Goal: Information Seeking & Learning: Learn about a topic

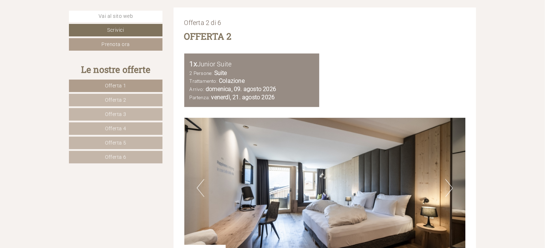
scroll to position [1393, 0]
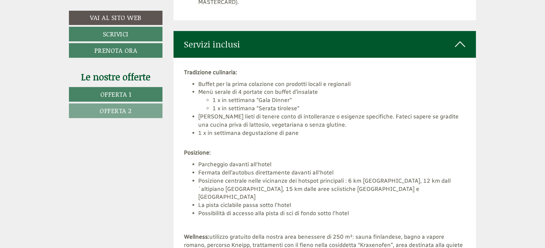
scroll to position [1429, 0]
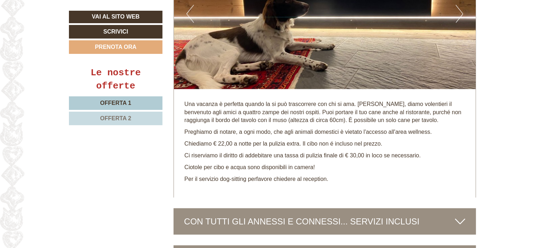
scroll to position [1822, 0]
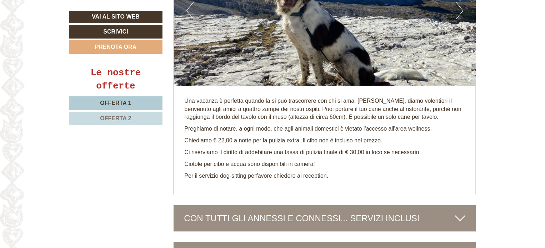
click at [292, 140] on p "Chiediamo € 22,00 a notte per la pulizia extra. Il cibo non é incluso nel prezz…" at bounding box center [325, 141] width 281 height 8
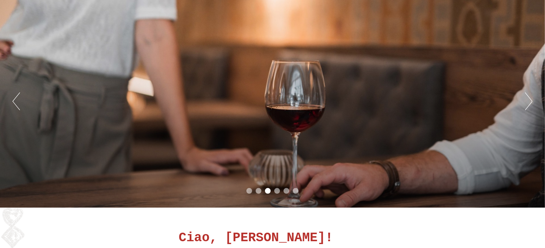
scroll to position [0, 0]
